Goal: Information Seeking & Learning: Learn about a topic

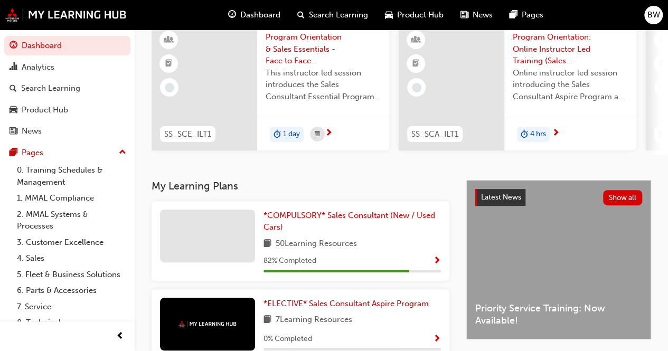
scroll to position [106, 0]
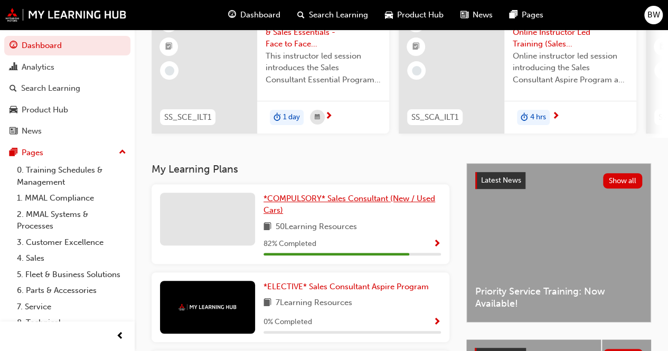
click at [285, 210] on link "*COMPULSORY* Sales Consultant (New / Used Cars)" at bounding box center [351, 205] width 177 height 24
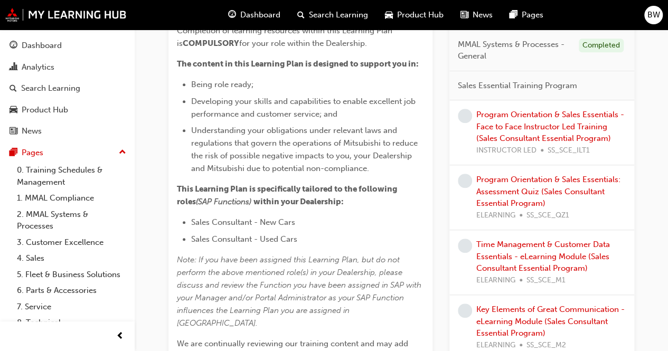
scroll to position [264, 0]
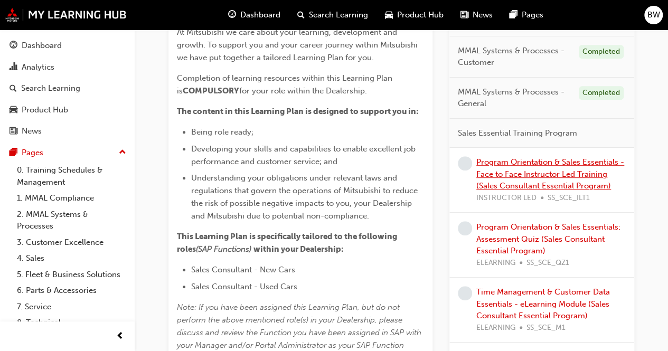
click at [493, 184] on link "Program Orientation & Sales Essentials - Face to Face Instructor Led Training (…" at bounding box center [550, 173] width 148 height 33
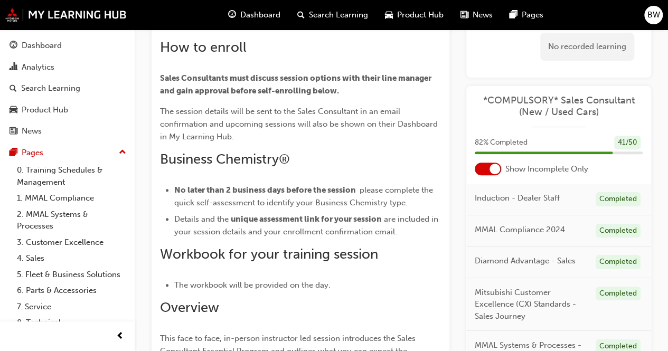
scroll to position [158, 0]
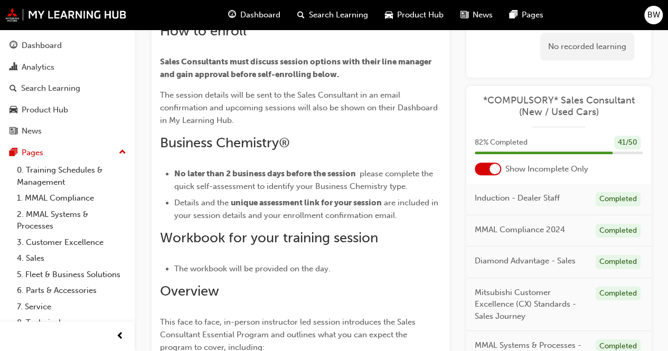
click at [289, 145] on span "Business Chemistry®" at bounding box center [225, 143] width 130 height 16
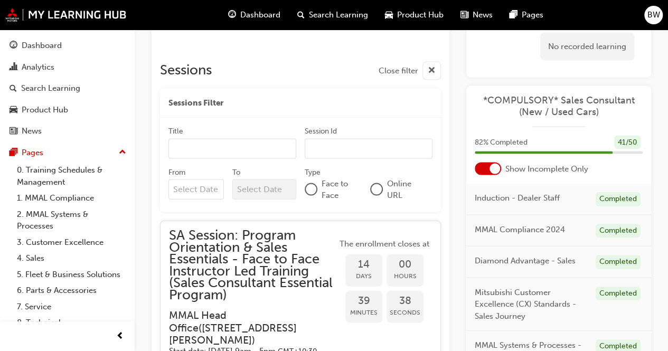
scroll to position [1056, 0]
click at [311, 191] on div at bounding box center [311, 189] width 11 height 11
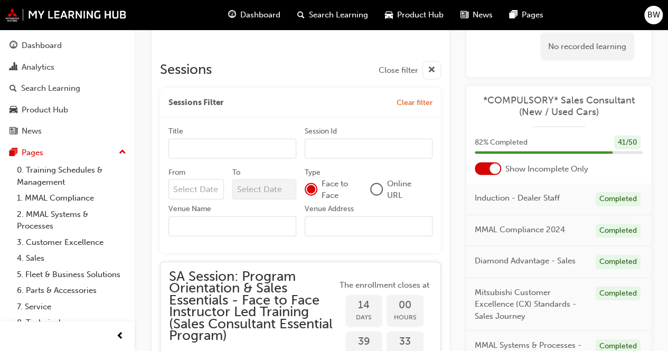
click at [311, 191] on div at bounding box center [311, 189] width 8 height 8
click at [311, 190] on div at bounding box center [311, 189] width 8 height 8
click at [352, 191] on span "Face to Face" at bounding box center [341, 190] width 40 height 24
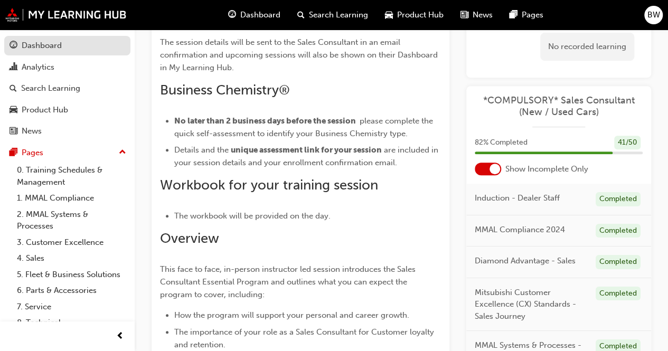
click at [22, 38] on link "Dashboard" at bounding box center [67, 46] width 126 height 20
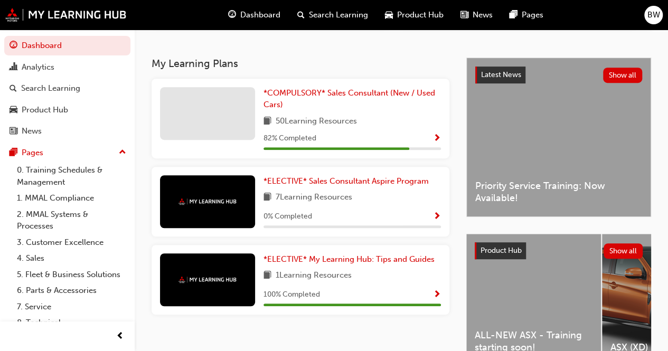
scroll to position [264, 0]
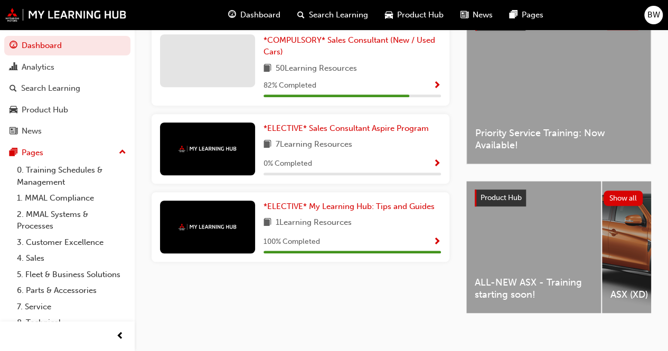
click at [562, 262] on div "ALL-NEW ASX - Training starting soon!" at bounding box center [533, 247] width 135 height 132
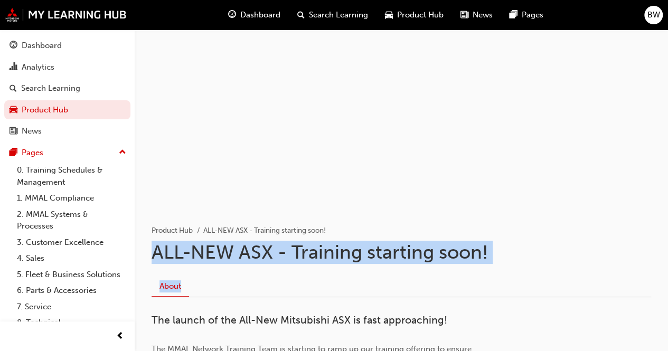
drag, startPoint x: 148, startPoint y: 255, endPoint x: 349, endPoint y: 271, distance: 201.7
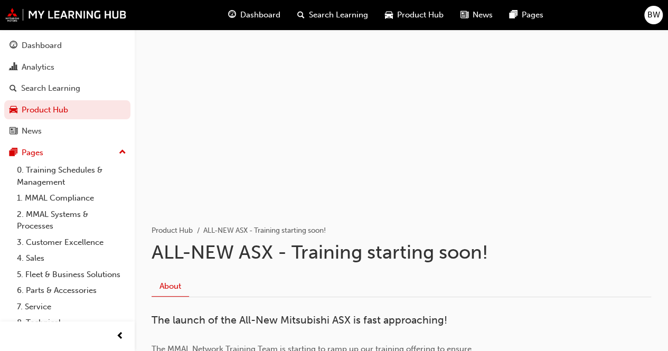
click at [349, 271] on div "About" at bounding box center [401, 283] width 499 height 30
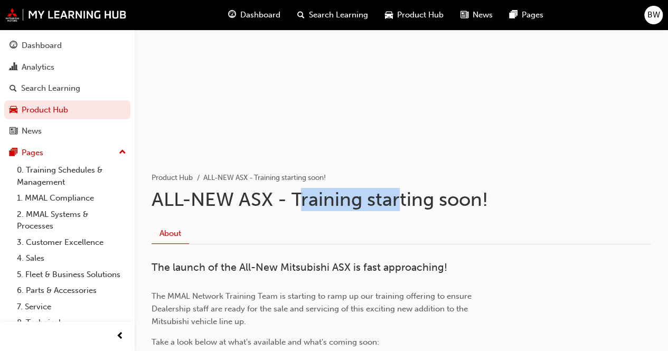
drag, startPoint x: 301, startPoint y: 202, endPoint x: 401, endPoint y: 209, distance: 100.0
click at [401, 209] on h1 "ALL-NEW ASX - Training starting soon!" at bounding box center [401, 199] width 499 height 23
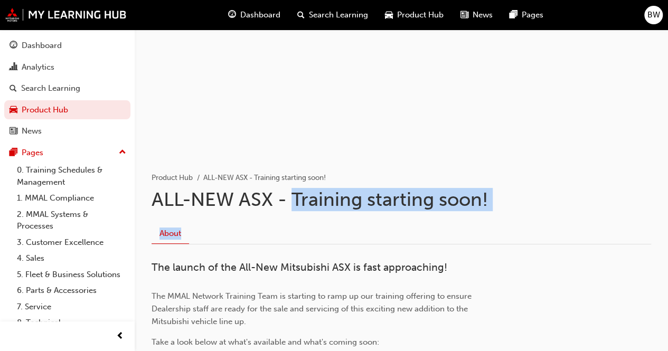
drag, startPoint x: 291, startPoint y: 203, endPoint x: 548, endPoint y: 213, distance: 257.8
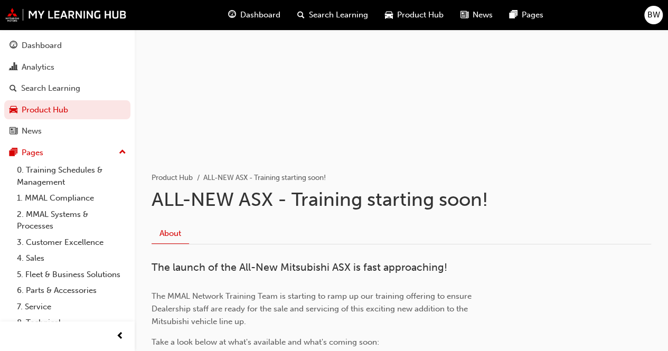
click at [320, 220] on div "About" at bounding box center [401, 230] width 499 height 30
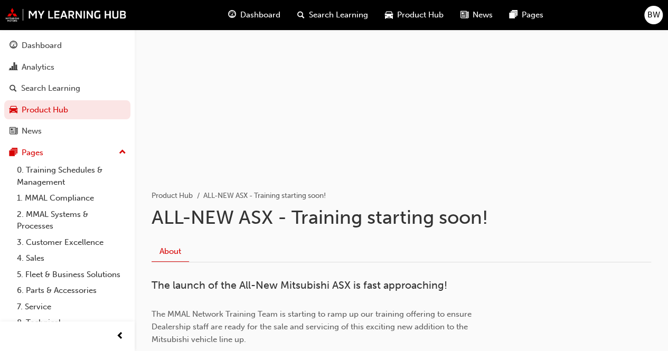
scroll to position [0, 0]
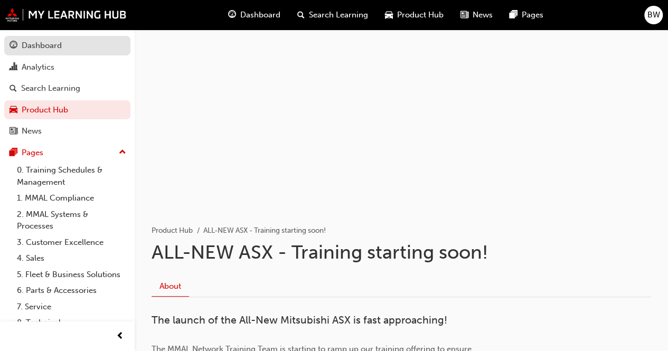
drag, startPoint x: 26, startPoint y: 39, endPoint x: 36, endPoint y: 37, distance: 9.6
click at [26, 39] on link "Dashboard" at bounding box center [67, 46] width 126 height 20
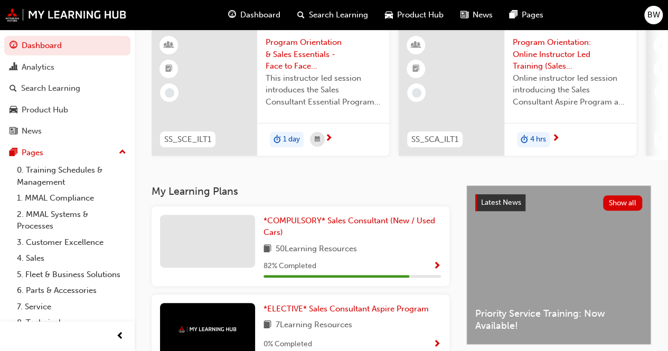
scroll to position [68, 0]
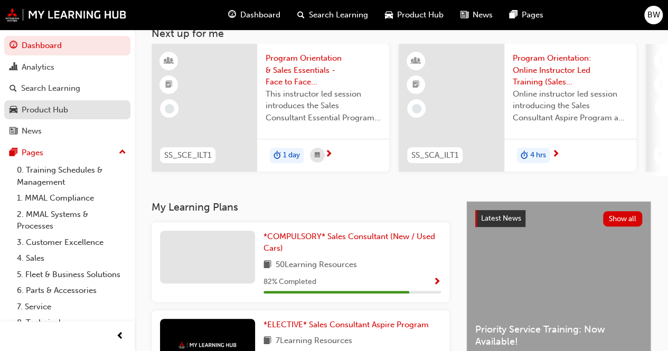
click at [59, 107] on div "Product Hub" at bounding box center [45, 110] width 46 height 12
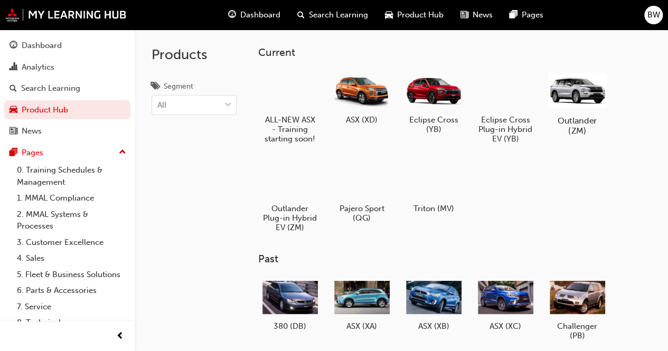
click at [595, 115] on div "Outlander (ZM)" at bounding box center [576, 102] width 67 height 75
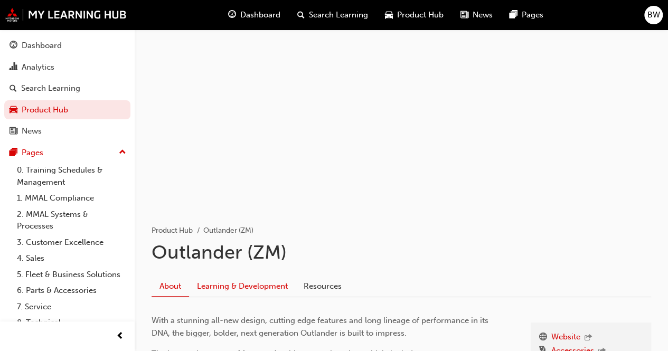
click at [206, 287] on link "Learning & Development" at bounding box center [242, 287] width 107 height 20
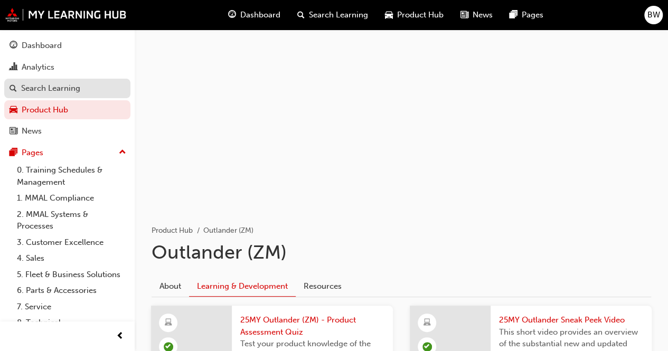
click at [76, 88] on div "Search Learning" at bounding box center [50, 88] width 59 height 12
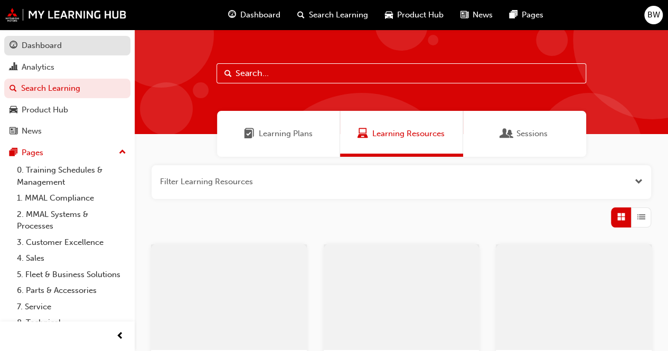
click at [56, 49] on div "Dashboard" at bounding box center [42, 46] width 40 height 12
